Goal: Find specific page/section: Find specific page/section

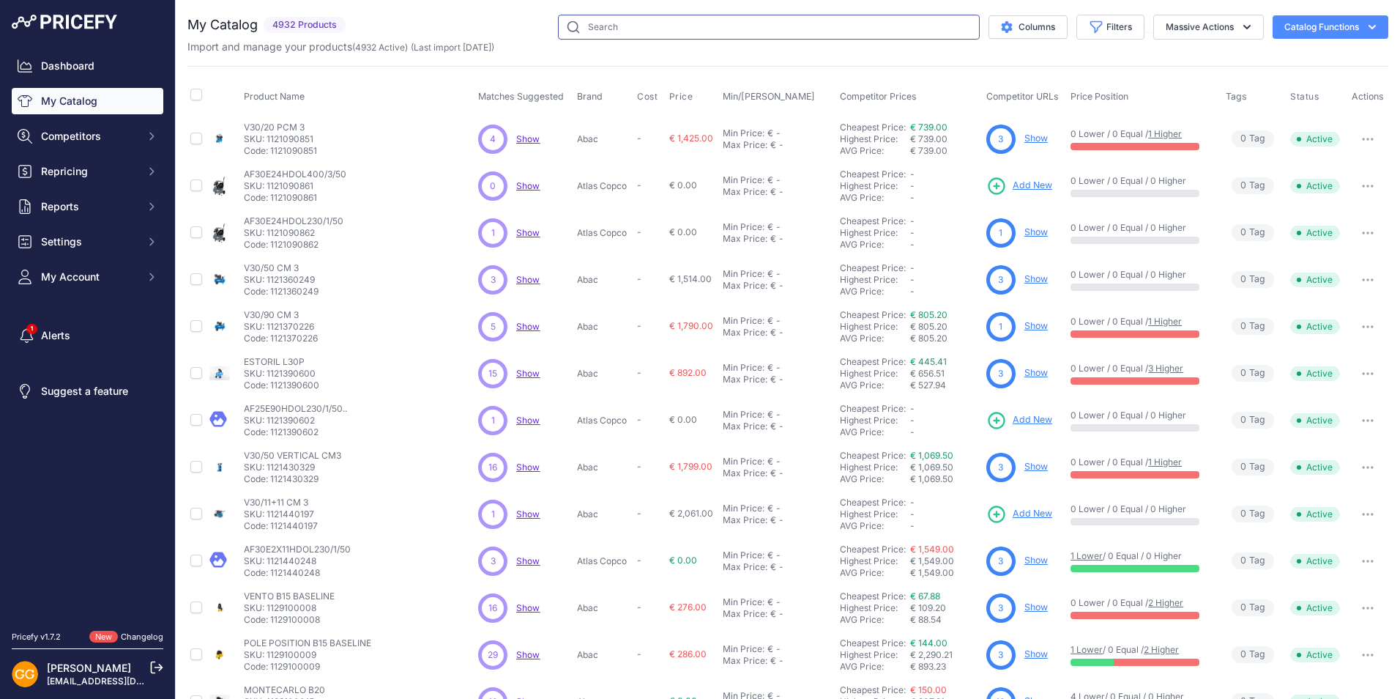
click at [637, 24] on input "text" at bounding box center [769, 27] width 422 height 25
type input "1839025638"
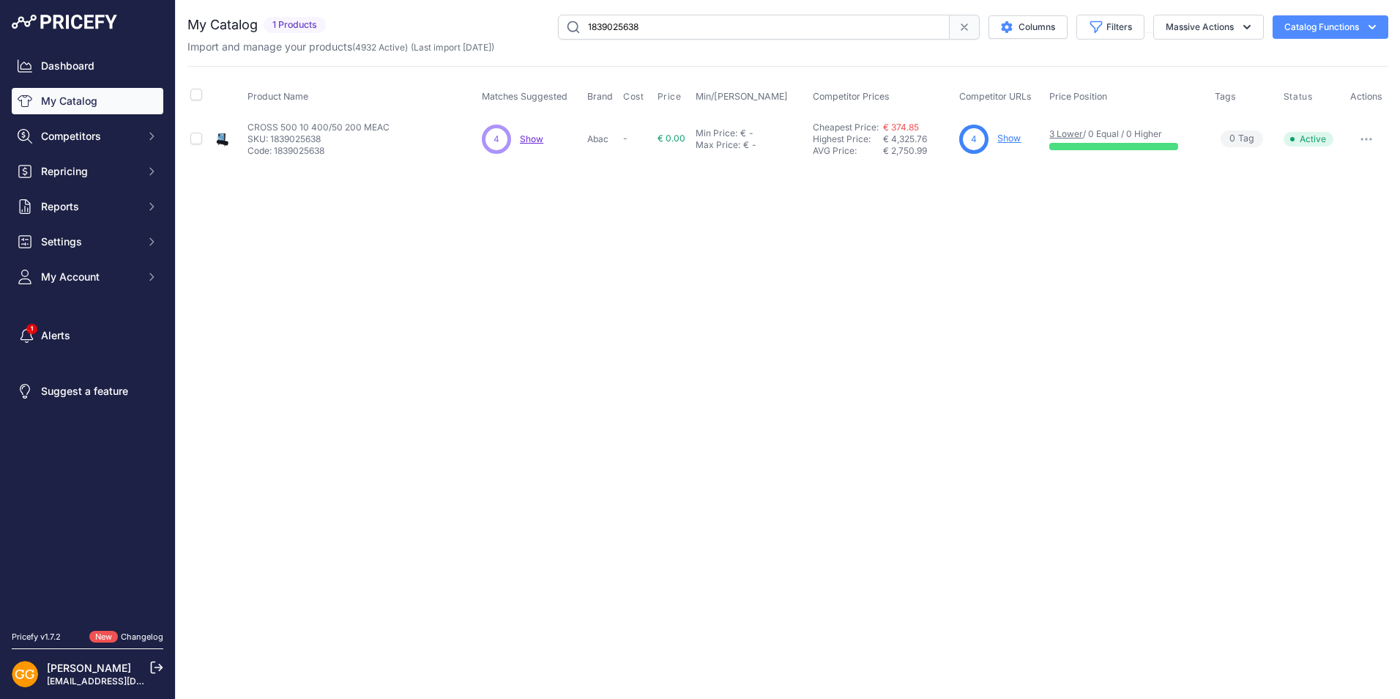
click at [1008, 138] on link "Show" at bounding box center [1009, 138] width 23 height 11
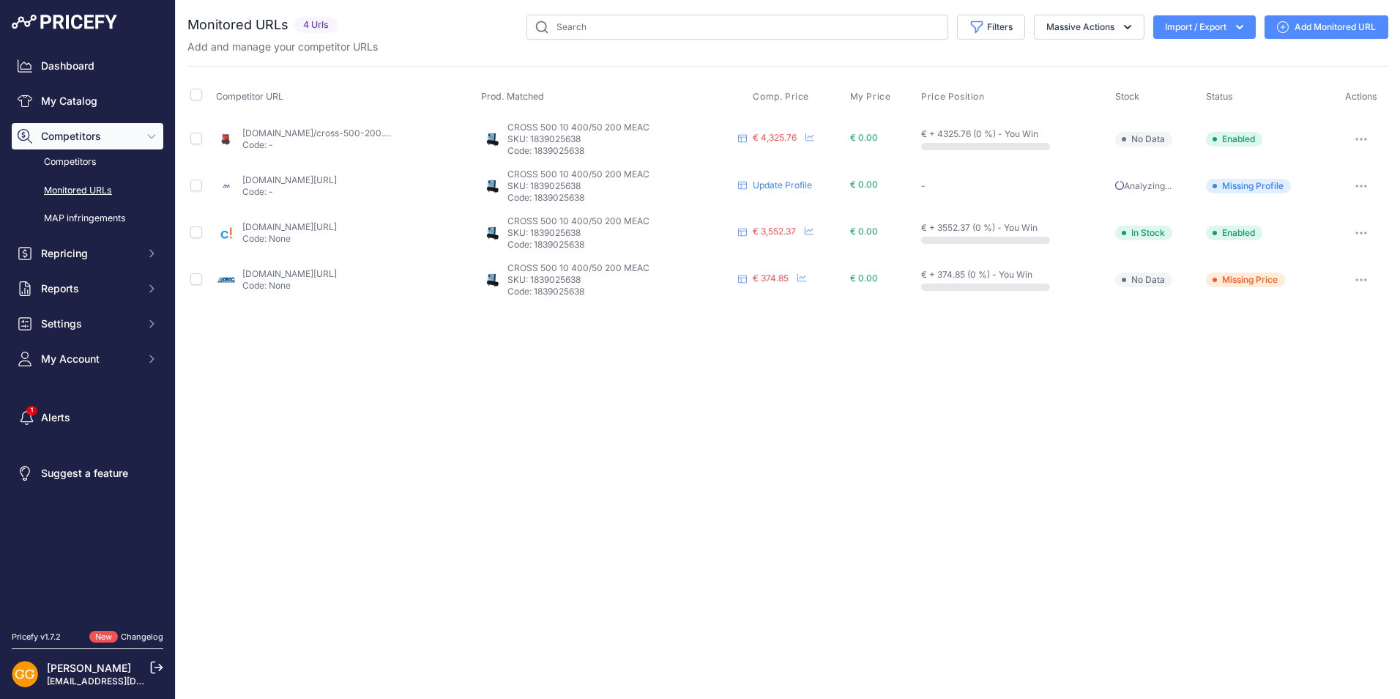
click at [298, 272] on link "shop.abacaircompressors.com/it-int/products/1839025638/cross-500-10-40050-200-m…" at bounding box center [289, 273] width 94 height 11
